Goal: Transaction & Acquisition: Purchase product/service

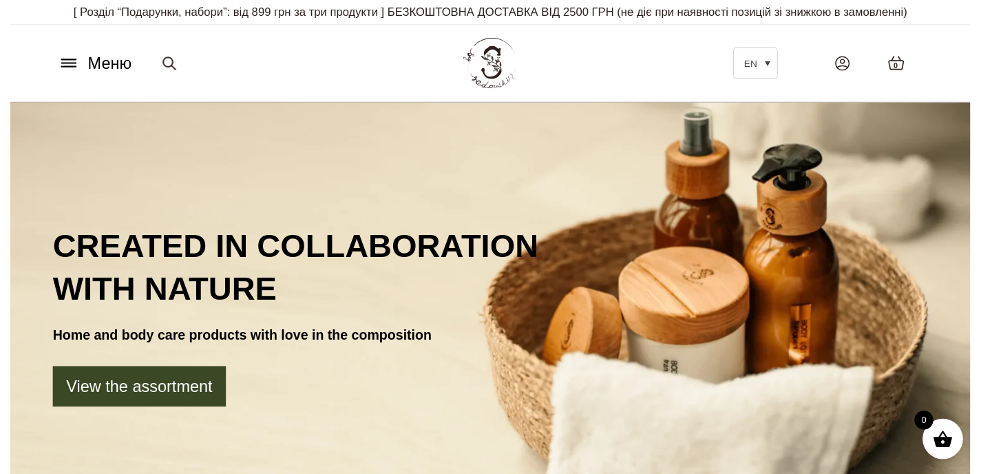
scroll to position [5, 0]
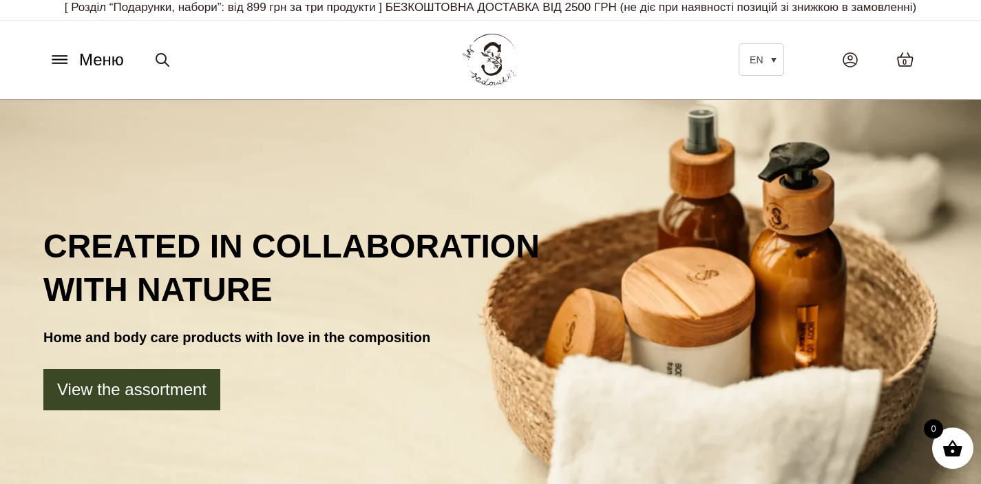
click at [74, 58] on button "Меню" at bounding box center [86, 60] width 83 height 26
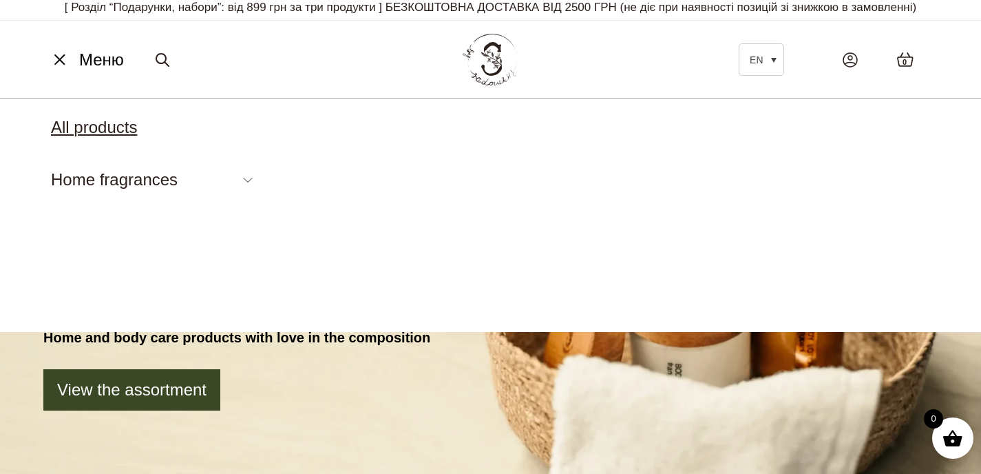
click at [107, 127] on link "All products" at bounding box center [94, 127] width 86 height 19
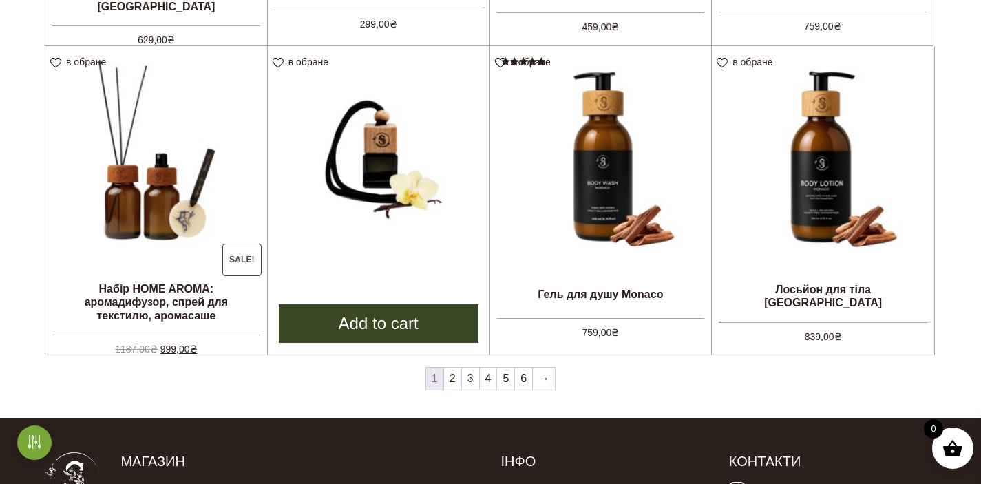
scroll to position [1124, 0]
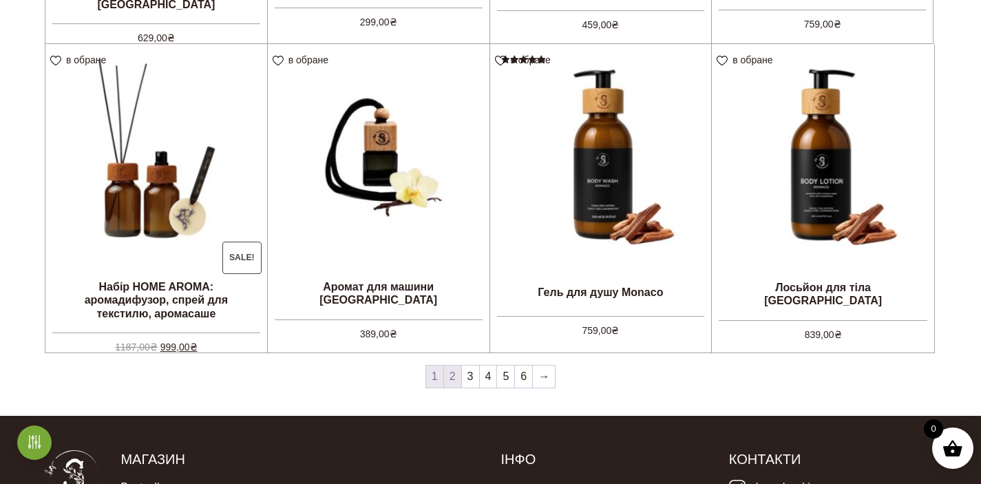
click at [455, 375] on link "2" at bounding box center [452, 377] width 17 height 22
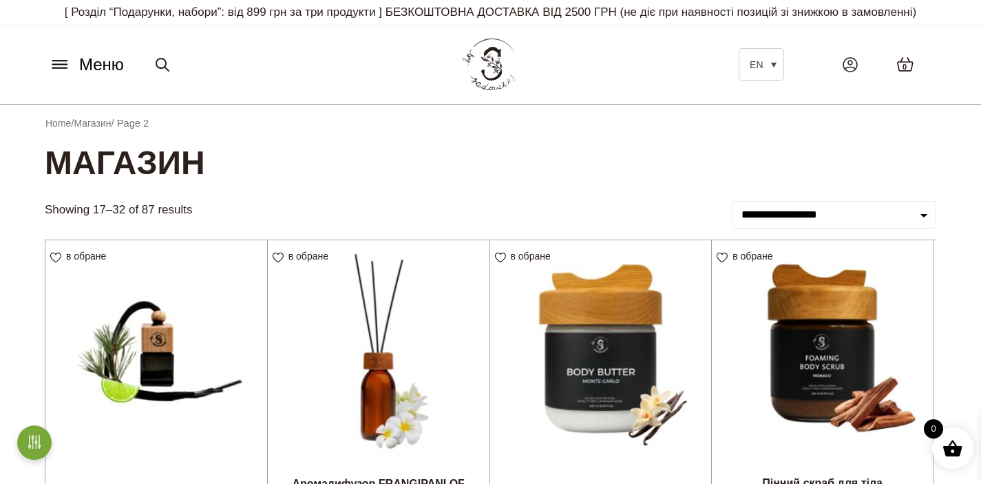
click at [63, 61] on icon at bounding box center [59, 61] width 14 height 0
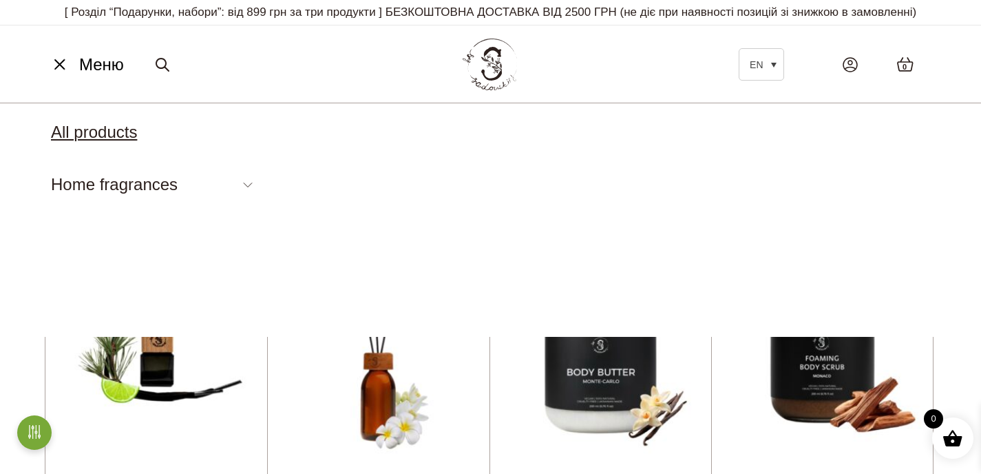
click at [130, 129] on link "All products" at bounding box center [94, 132] width 86 height 19
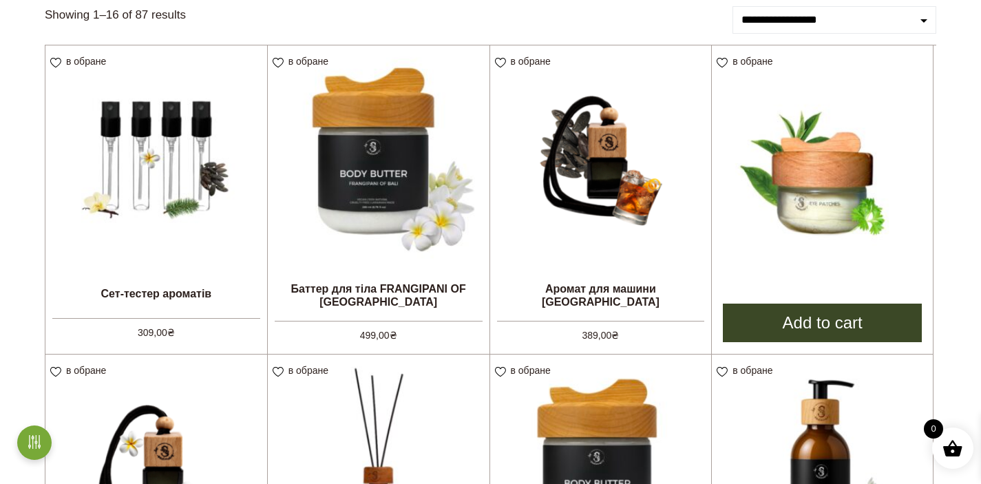
scroll to position [195, 0]
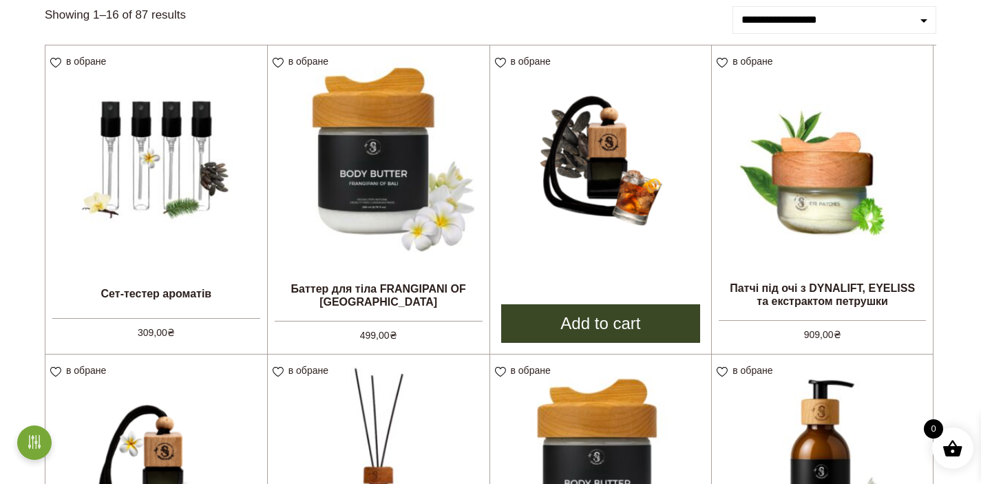
click at [611, 237] on img at bounding box center [601, 156] width 222 height 222
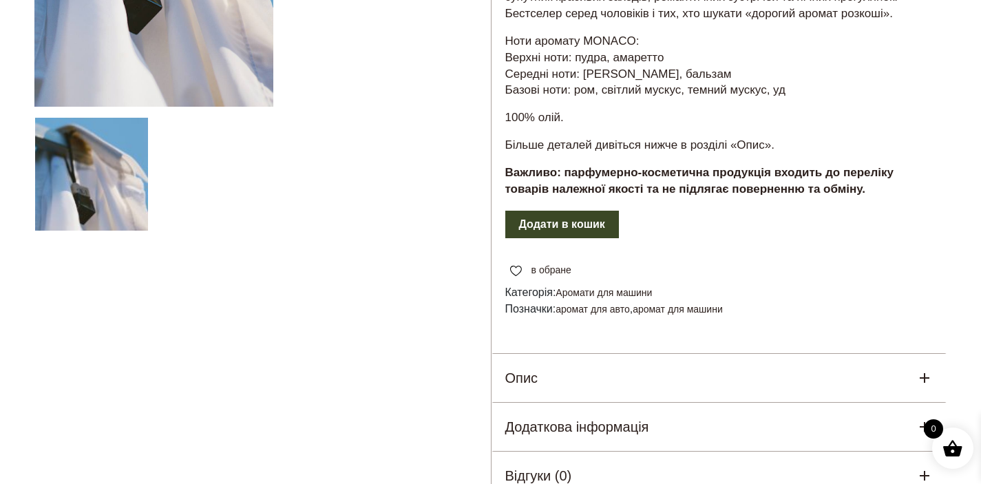
scroll to position [357, 0]
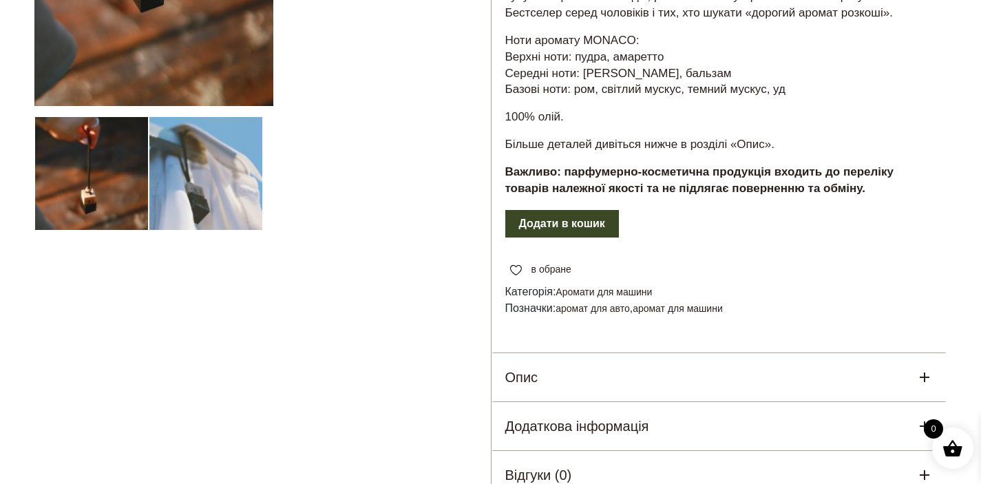
drag, startPoint x: 626, startPoint y: 247, endPoint x: 649, endPoint y: 245, distance: 23.6
click at [626, 287] on link "Аромати для машини" at bounding box center [604, 292] width 96 height 11
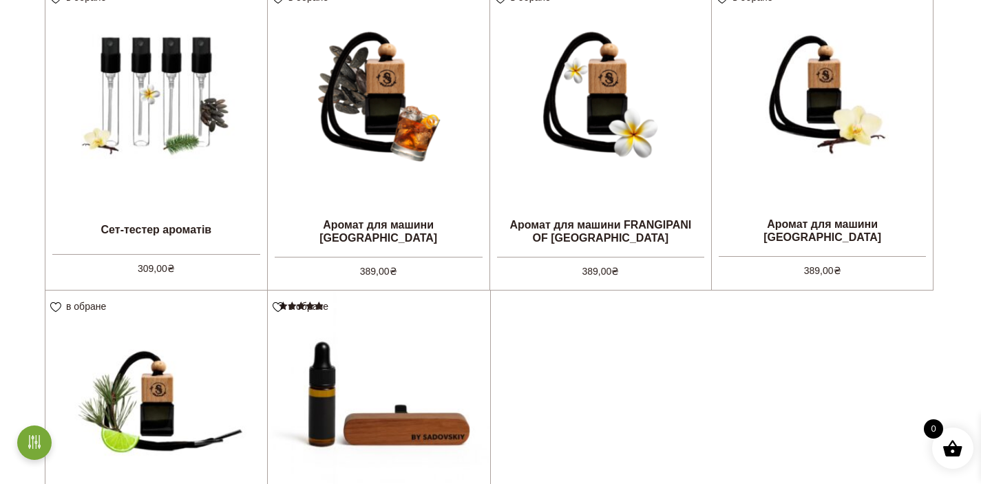
scroll to position [418, 0]
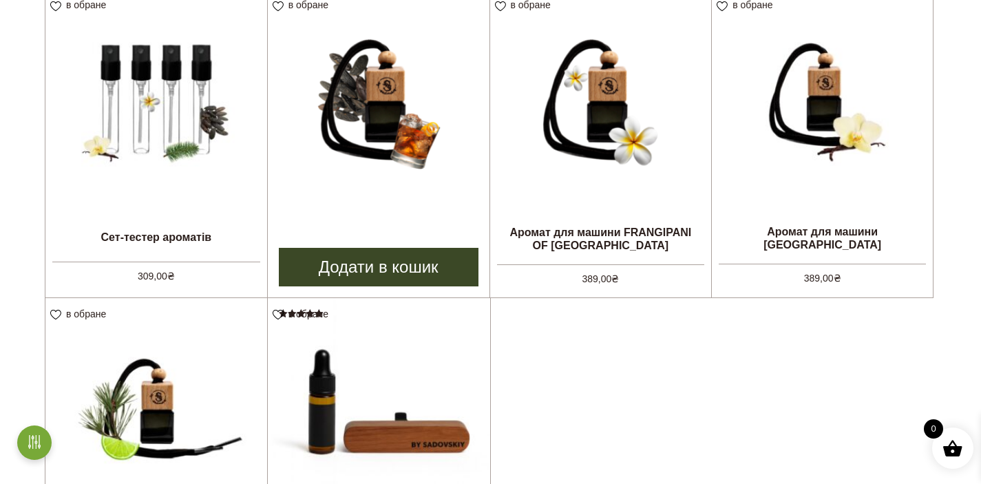
click at [394, 268] on link "Додати в кошик" at bounding box center [379, 267] width 200 height 39
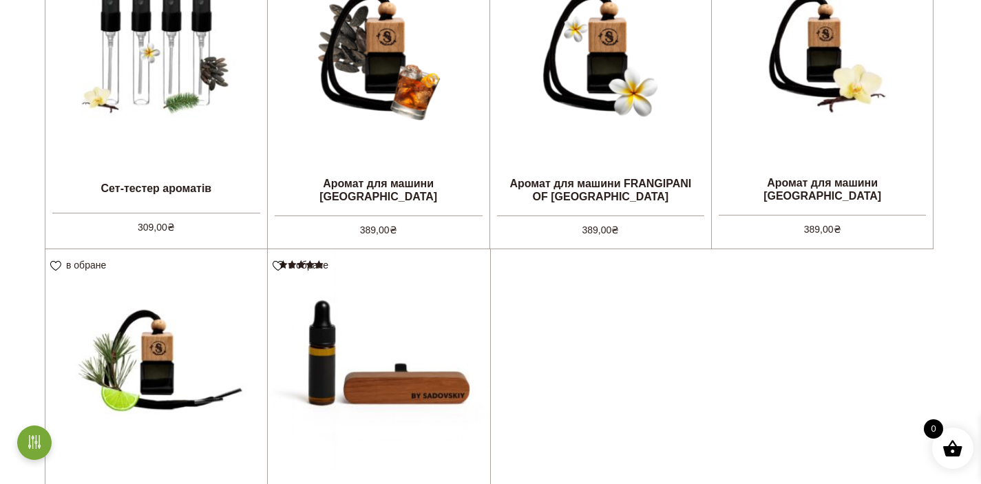
scroll to position [468, 0]
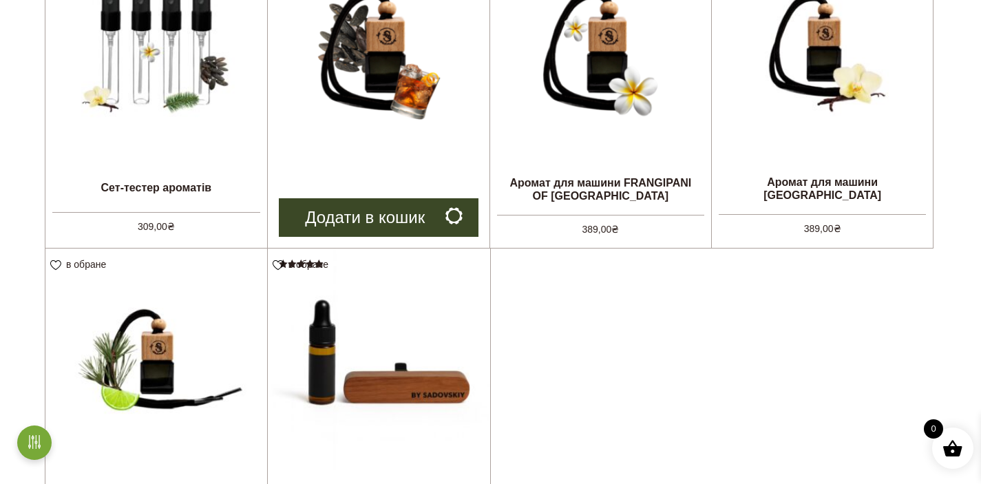
click at [391, 218] on link "Додати в кошик" at bounding box center [379, 217] width 200 height 39
click at [406, 120] on img at bounding box center [379, 50] width 222 height 222
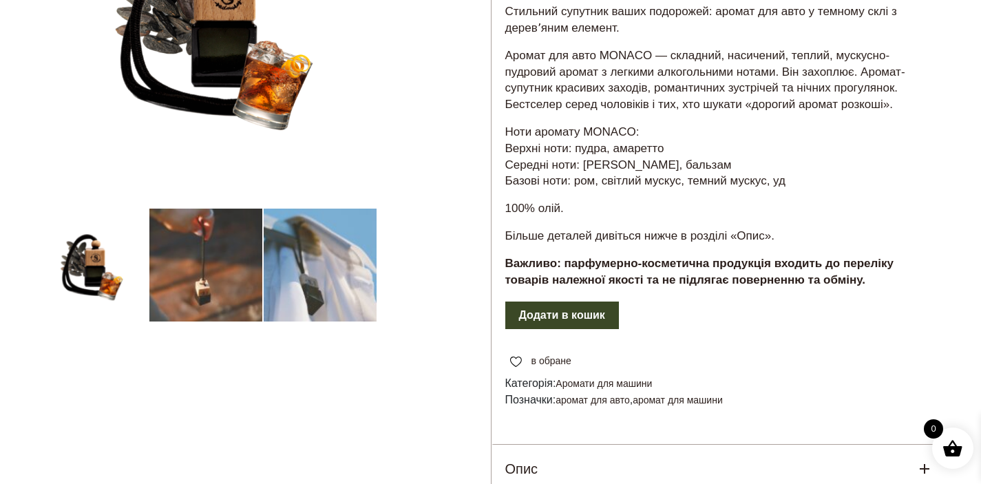
scroll to position [349, 0]
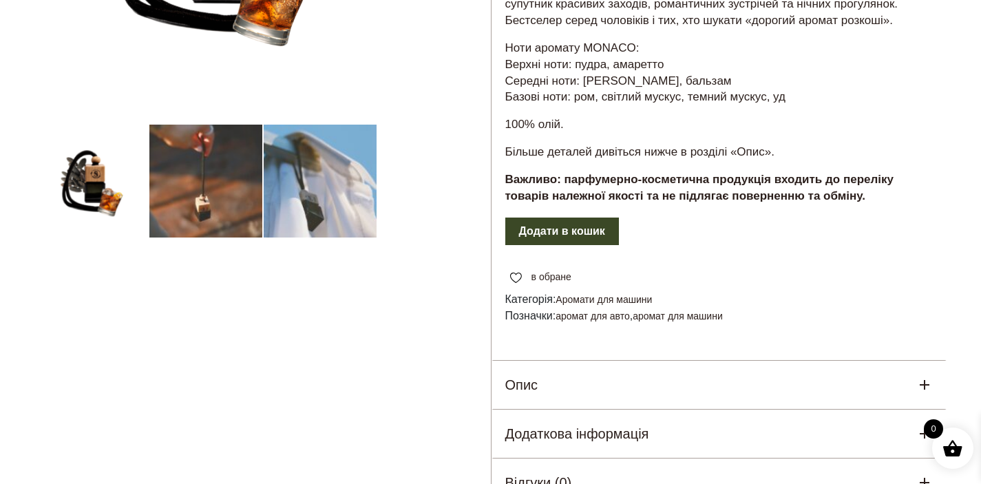
click at [574, 216] on form "Аромат для машини MONACO кількість * Додати в кошик" at bounding box center [720, 231] width 456 height 30
click at [572, 218] on button "Додати в кошик" at bounding box center [563, 232] width 114 height 28
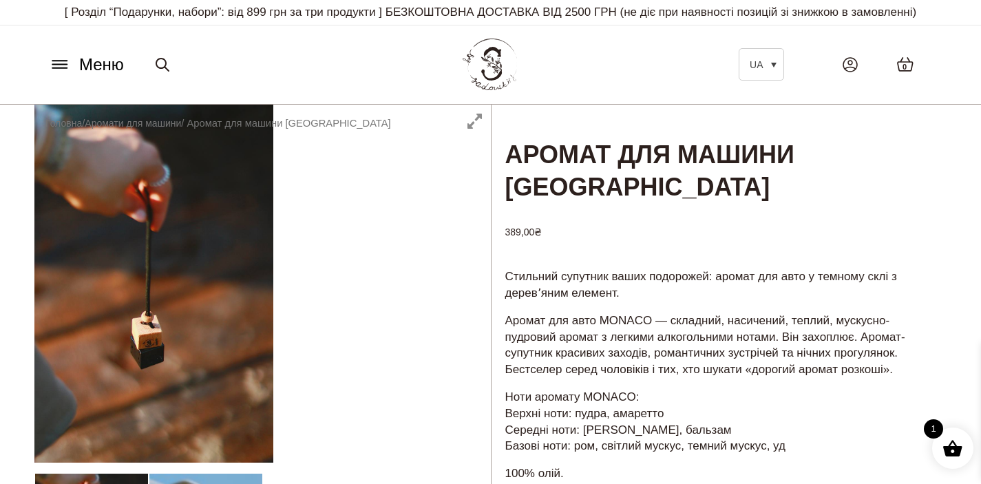
scroll to position [0, 0]
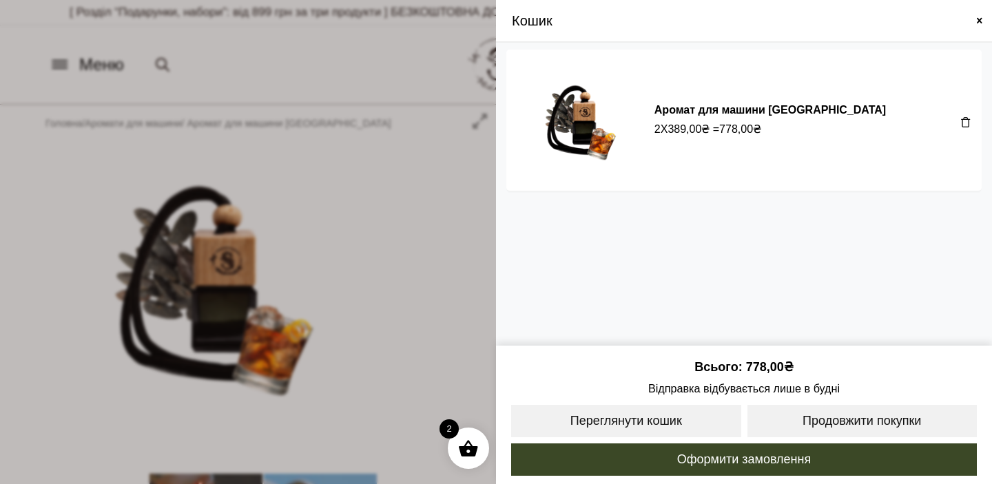
click at [658, 128] on span "2" at bounding box center [657, 129] width 6 height 17
click at [656, 128] on span "2" at bounding box center [657, 129] width 6 height 17
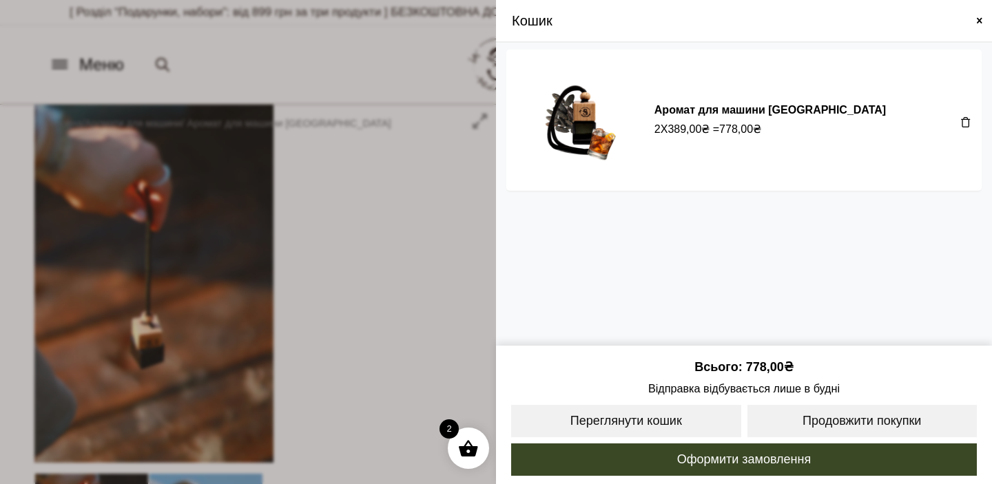
click at [968, 121] on span at bounding box center [965, 121] width 11 height 11
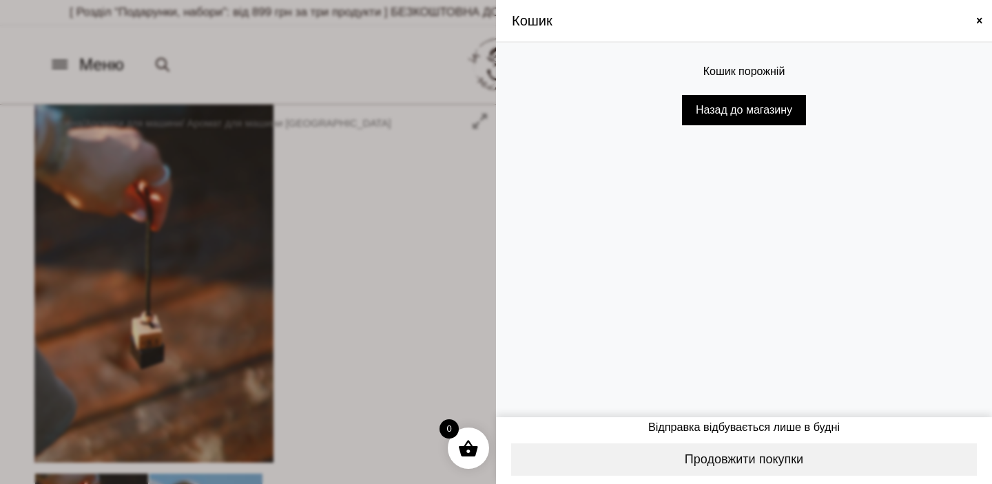
click at [981, 19] on span at bounding box center [979, 20] width 11 height 11
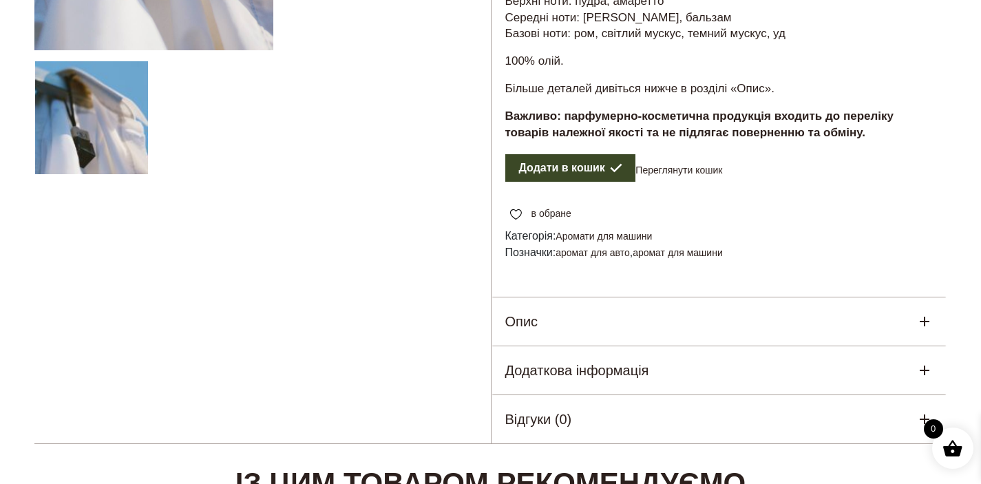
scroll to position [415, 0]
